Goal: Task Accomplishment & Management: Manage account settings

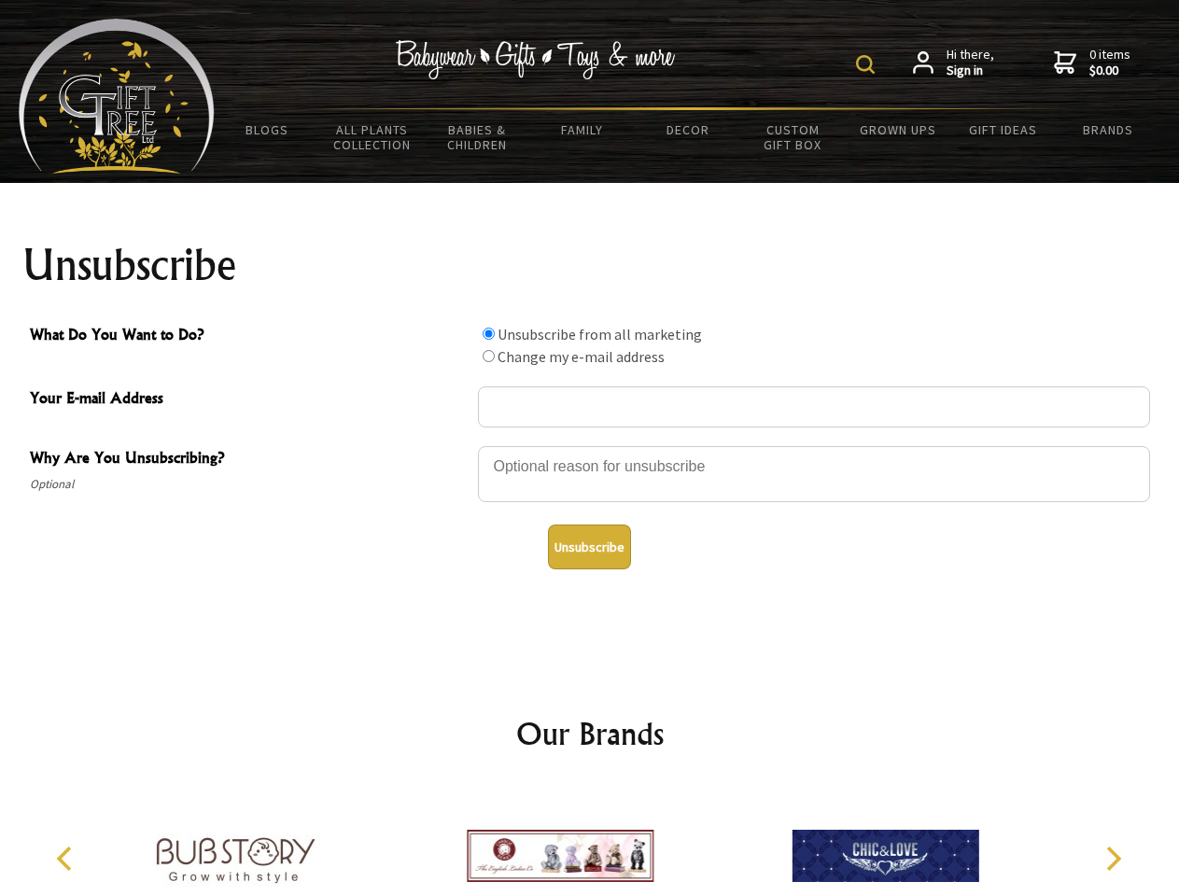
click at [868, 64] on img at bounding box center [865, 64] width 19 height 19
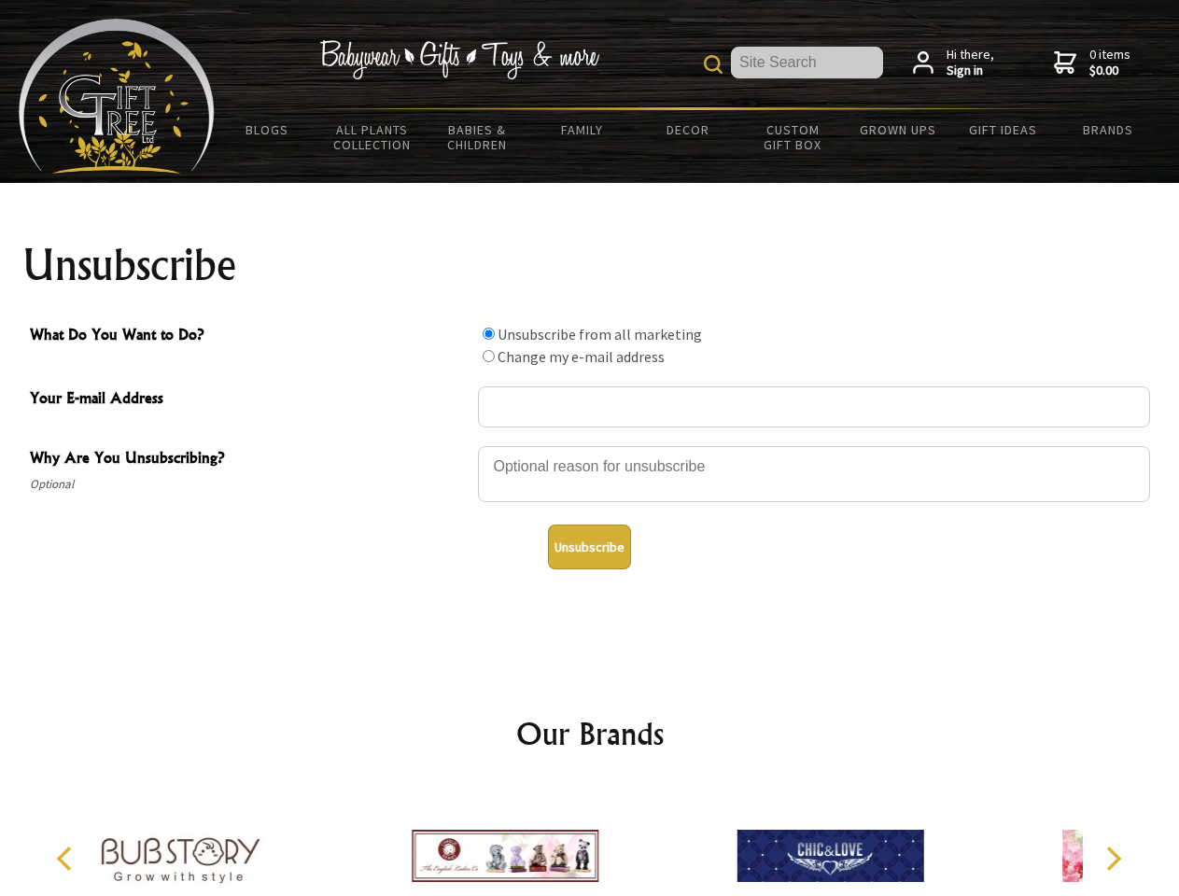
click at [590, 445] on div at bounding box center [814, 476] width 672 height 65
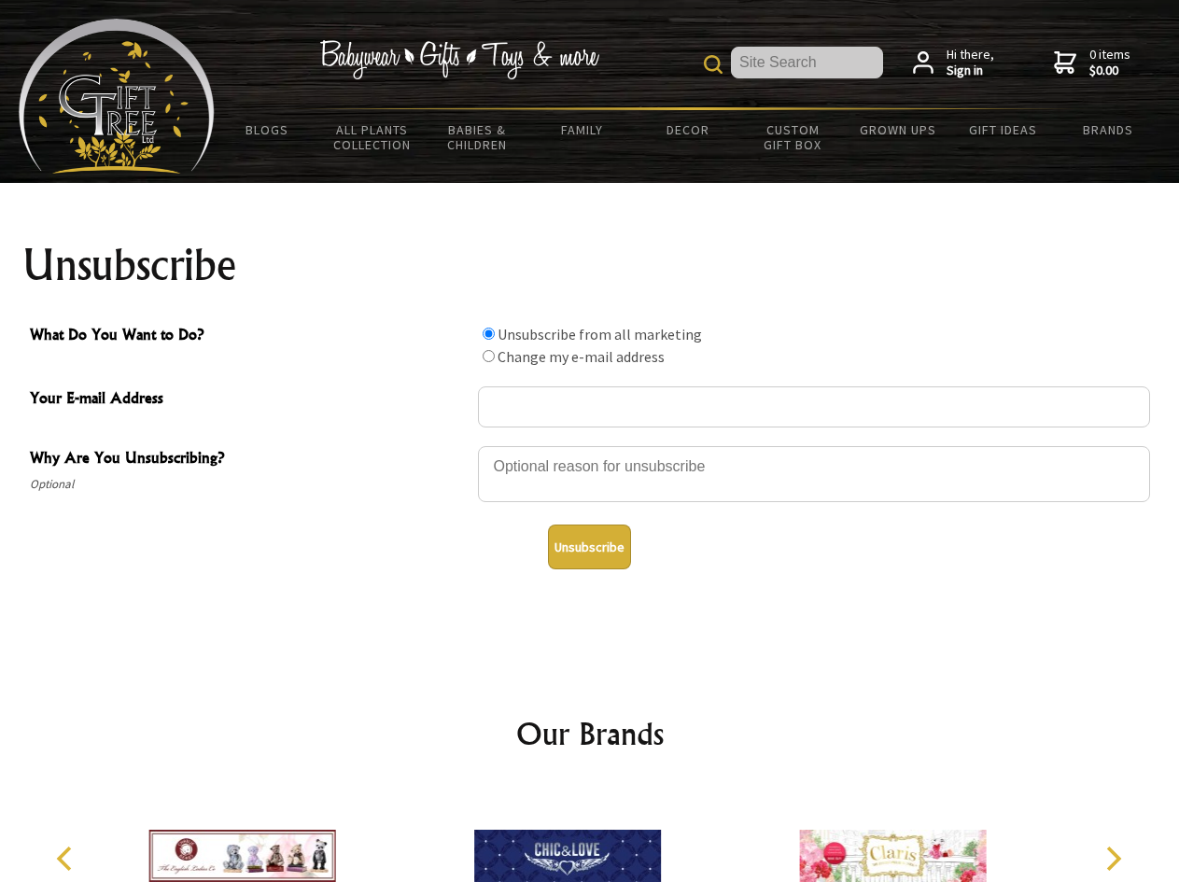
click at [488, 333] on input "What Do You Want to Do?" at bounding box center [489, 334] width 12 height 12
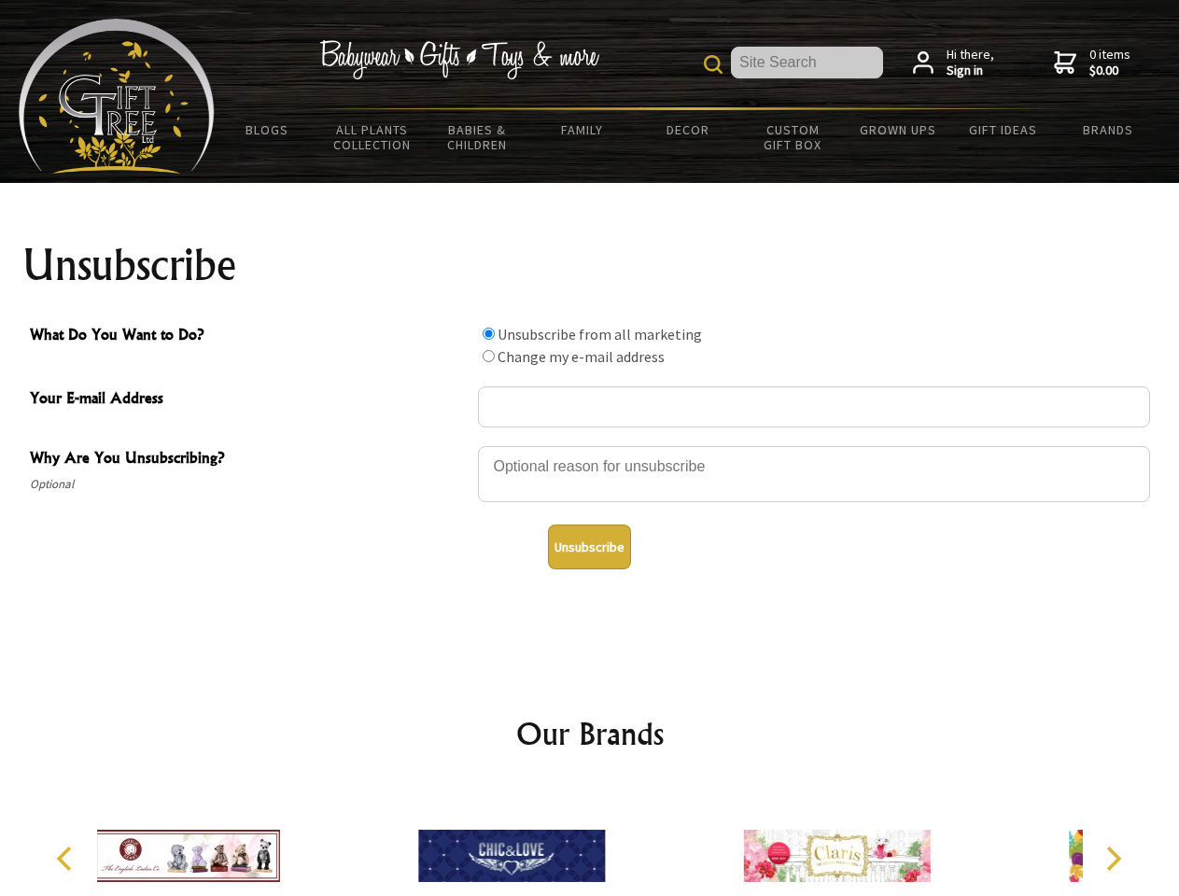
click at [488, 356] on input "What Do You Want to Do?" at bounding box center [489, 356] width 12 height 12
radio input "true"
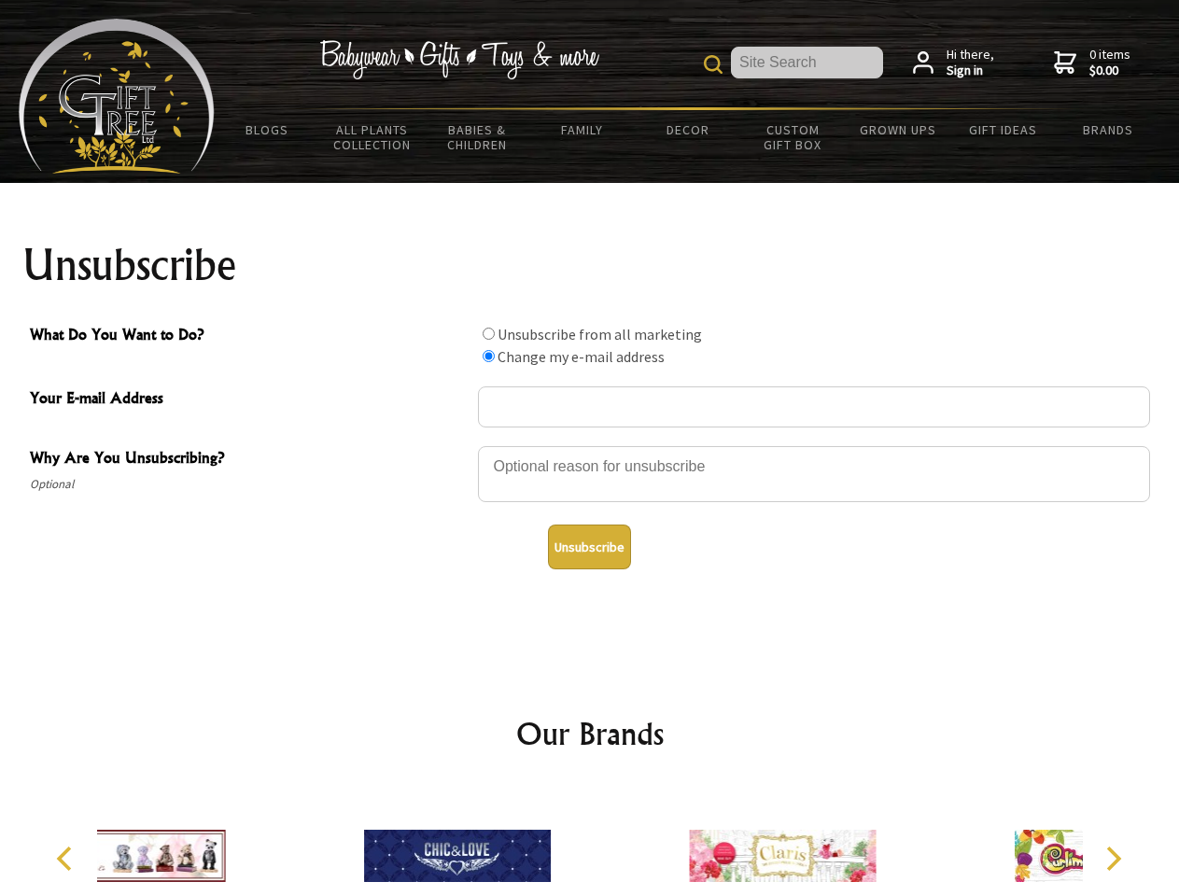
click at [589, 547] on button "Unsubscribe" at bounding box center [589, 547] width 83 height 45
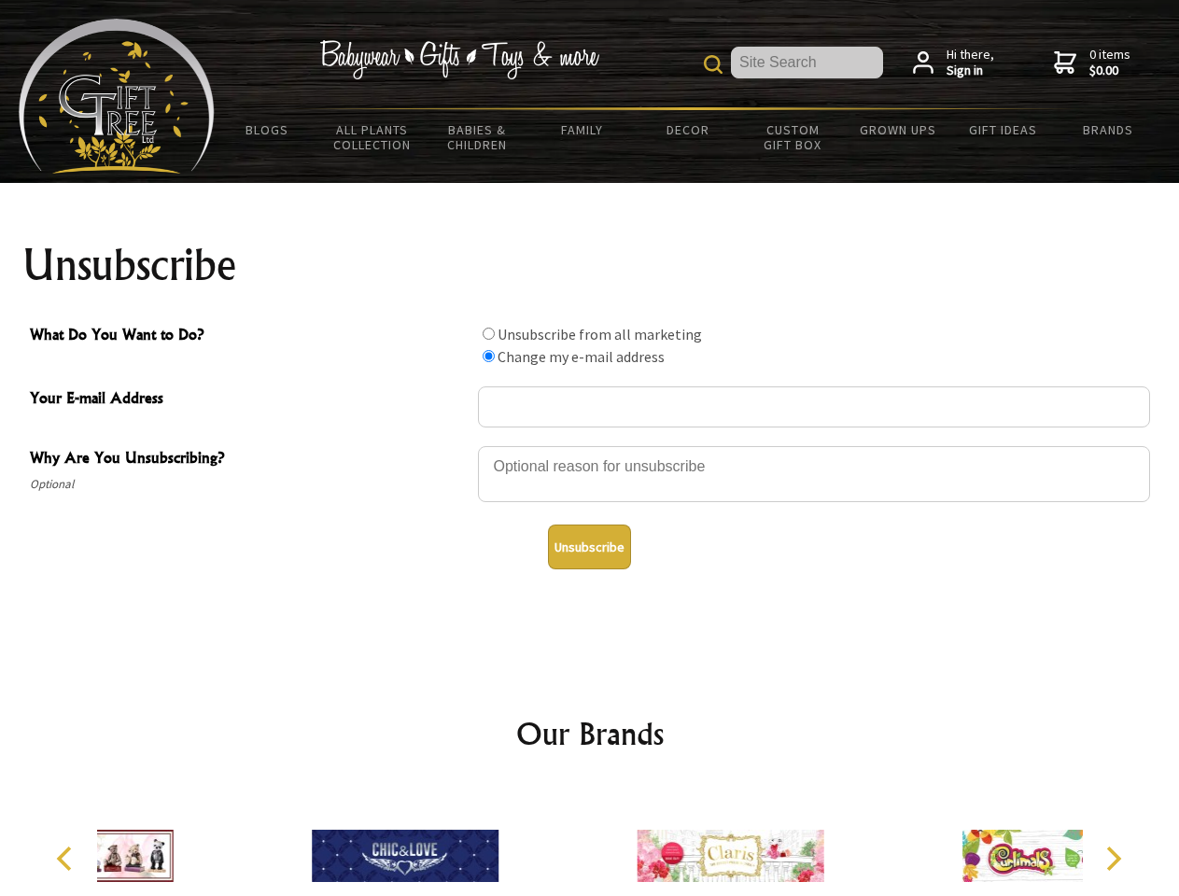
click at [67, 859] on icon "Previous" at bounding box center [66, 859] width 24 height 24
